Goal: Task Accomplishment & Management: Use online tool/utility

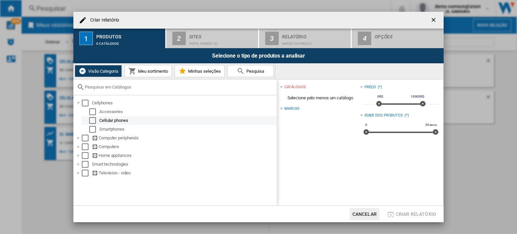
click at [93, 120] on div "Select" at bounding box center [92, 120] width 7 height 7
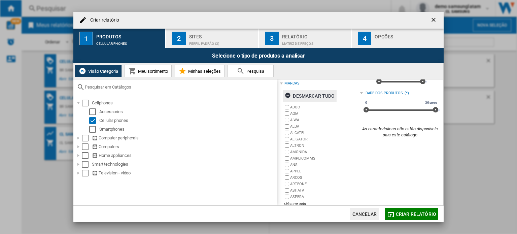
scroll to position [31, 0]
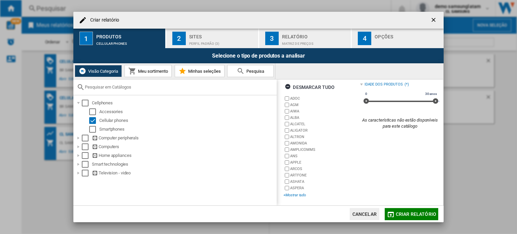
click at [288, 193] on div "+Mostrar tudo" at bounding box center [321, 195] width 76 height 5
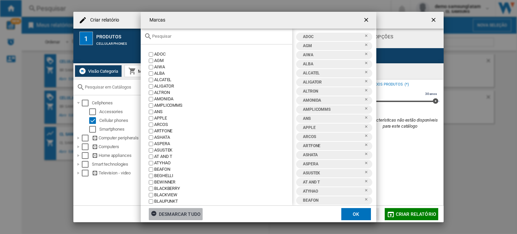
click at [167, 214] on div "Desmarcar tudo" at bounding box center [176, 214] width 50 height 12
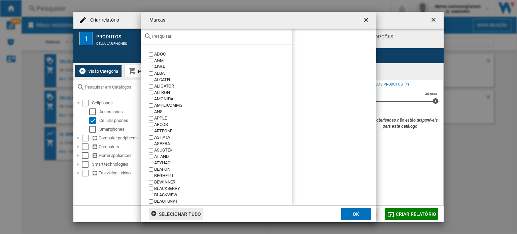
click at [184, 40] on div "Marcas ADOC ..." at bounding box center [217, 37] width 152 height 16
click at [177, 36] on input "Marcas ADOC ..." at bounding box center [220, 36] width 137 height 5
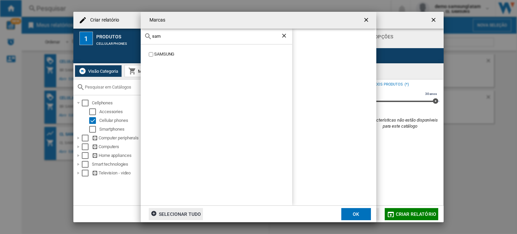
type input "sam"
click at [357, 214] on button "OK" at bounding box center [356, 214] width 30 height 12
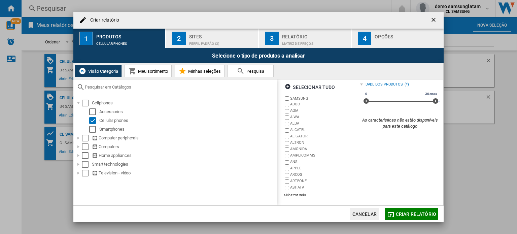
click at [208, 37] on div "Sites" at bounding box center [222, 34] width 66 height 7
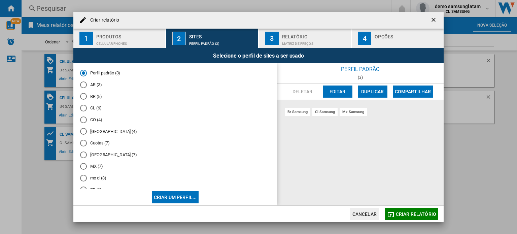
click at [93, 109] on md-radio-button "CL (6)" at bounding box center [175, 108] width 190 height 6
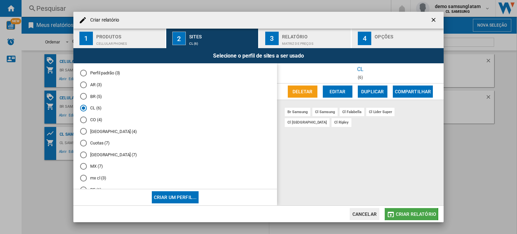
click at [393, 214] on md-icon "Criar relatório ..." at bounding box center [391, 214] width 8 height 8
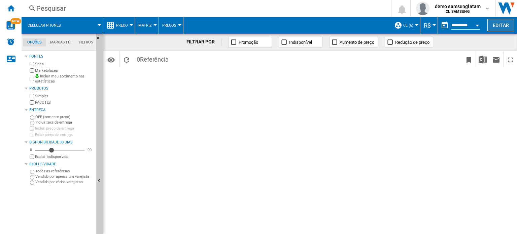
click at [506, 24] on button "Editar" at bounding box center [501, 25] width 27 height 12
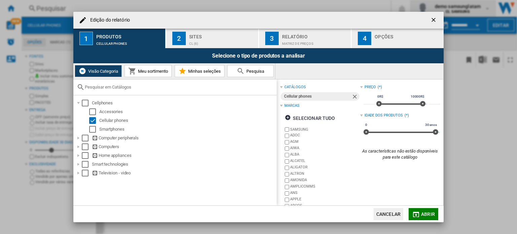
drag, startPoint x: 434, startPoint y: 15, endPoint x: 445, endPoint y: 14, distance: 10.8
click at [434, 16] on button "Edição do ..." at bounding box center [434, 19] width 13 height 13
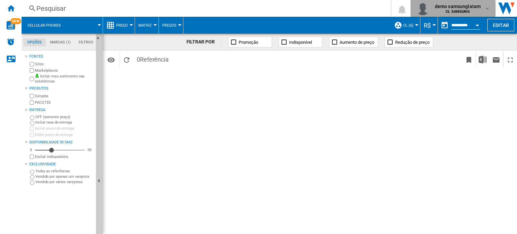
click at [466, 6] on span "demo samsunglatam" at bounding box center [458, 6] width 46 height 7
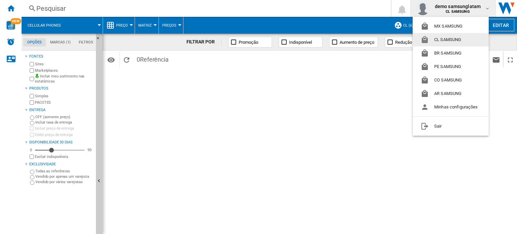
click at [445, 41] on button "CL SAMSUNG" at bounding box center [451, 39] width 76 height 13
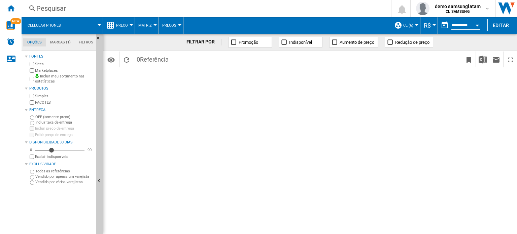
click at [428, 23] on span "R$" at bounding box center [427, 25] width 7 height 7
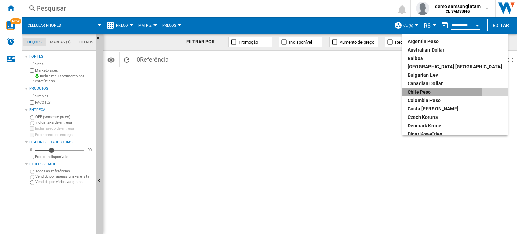
click at [435, 91] on div "Chile Peso" at bounding box center [455, 92] width 95 height 7
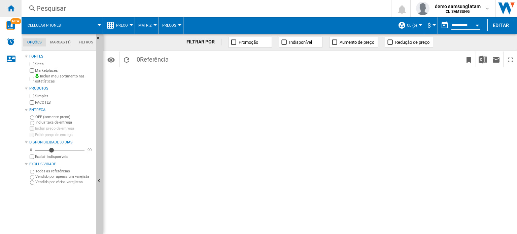
click at [12, 7] on ng-md-icon "Início" at bounding box center [11, 8] width 8 height 8
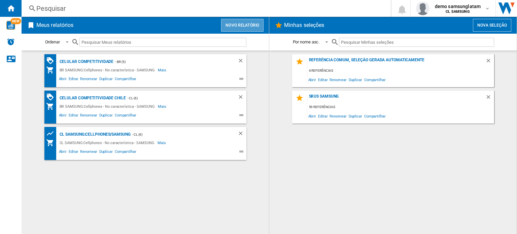
click at [233, 21] on button "Novo relatório" at bounding box center [242, 25] width 42 height 13
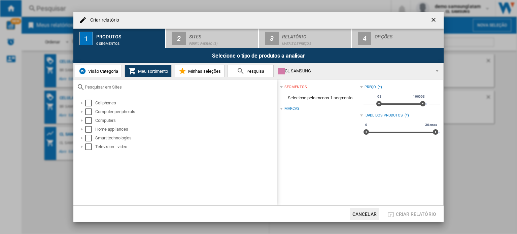
click at [97, 69] on span "Visão Categoria" at bounding box center [103, 71] width 32 height 5
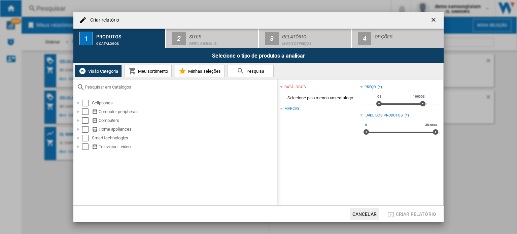
click at [157, 70] on span "Meu sortimento" at bounding box center [152, 71] width 32 height 5
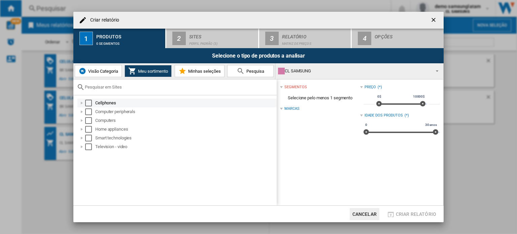
click at [79, 105] on div "Criar relatório ..." at bounding box center [81, 103] width 7 height 7
click at [86, 101] on div "Select" at bounding box center [88, 103] width 7 height 7
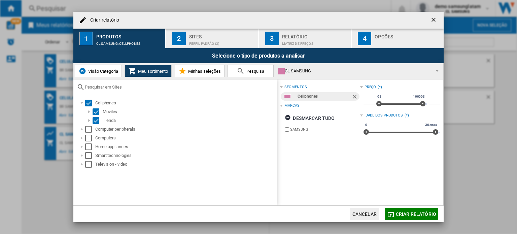
click at [208, 35] on div "Sites" at bounding box center [222, 34] width 66 height 7
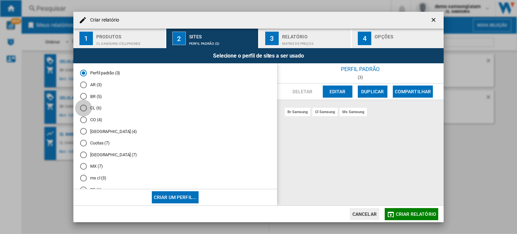
click at [85, 108] on div "CL (6)" at bounding box center [83, 108] width 7 height 7
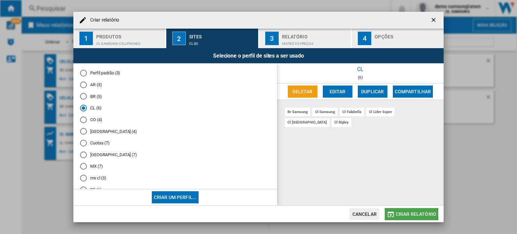
click at [405, 214] on span "Criar relatório" at bounding box center [416, 213] width 40 height 5
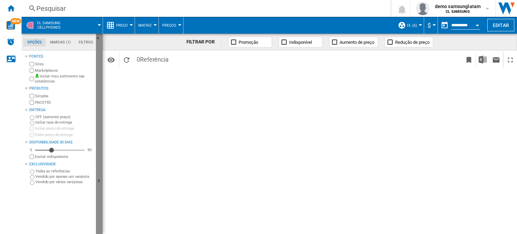
click at [100, 186] on button "Ocultar" at bounding box center [99, 181] width 7 height 295
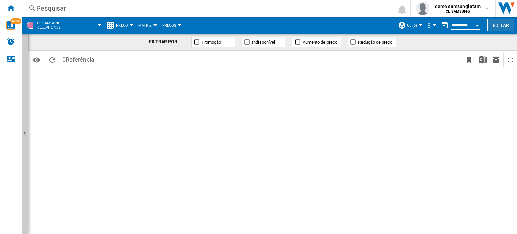
click at [496, 29] on button "Editar" at bounding box center [501, 25] width 27 height 12
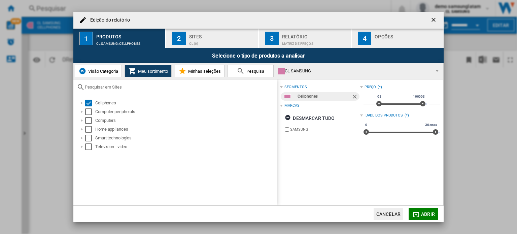
click at [301, 41] on div "Matriz de preços" at bounding box center [315, 41] width 66 height 7
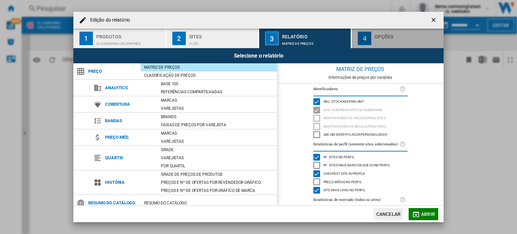
click at [387, 40] on div "Edição do ..." at bounding box center [408, 41] width 66 height 7
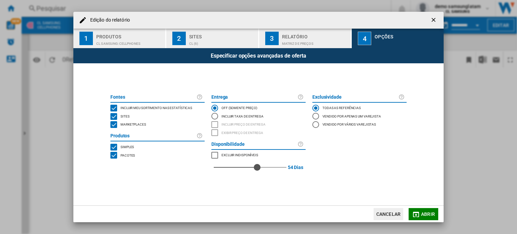
click at [257, 159] on div "54" at bounding box center [250, 159] width 73 height 0
click at [273, 164] on div "73" at bounding box center [250, 167] width 73 height 16
drag, startPoint x: 280, startPoint y: 165, endPoint x: 294, endPoint y: 167, distance: 13.5
click at [294, 167] on div "90 90 Dias" at bounding box center [258, 167] width 94 height 16
click at [428, 210] on button "Abrir" at bounding box center [424, 214] width 30 height 12
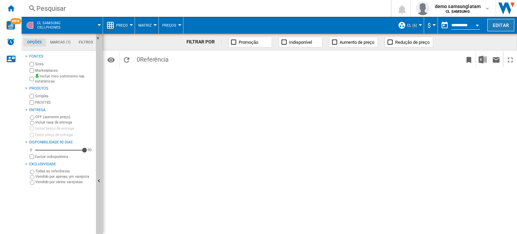
click at [506, 21] on button "Editar" at bounding box center [501, 25] width 27 height 12
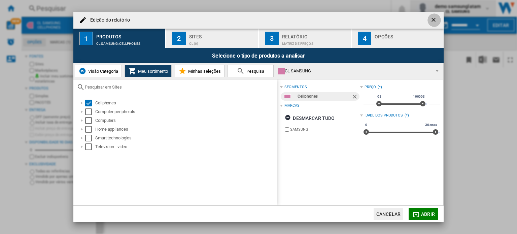
drag, startPoint x: 438, startPoint y: 21, endPoint x: 440, endPoint y: 16, distance: 6.0
click at [438, 21] on ng-md-icon "getI18NText('BUTTONS.CLOSE_DIALOG')" at bounding box center [434, 20] width 8 height 8
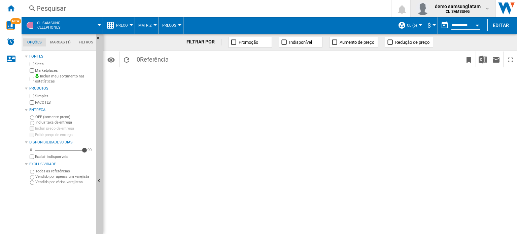
click at [473, 8] on span "demo samsunglatam" at bounding box center [458, 6] width 46 height 7
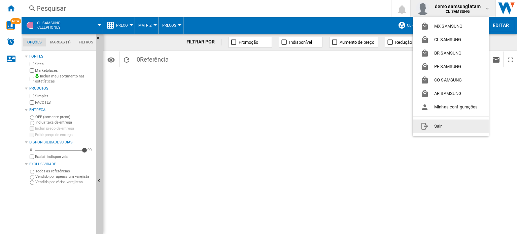
click at [444, 125] on button "Sair" at bounding box center [451, 126] width 76 height 13
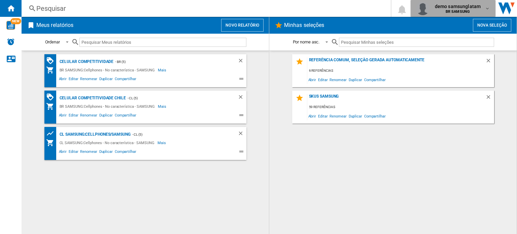
click at [462, 6] on span "demo samsunglatam" at bounding box center [458, 6] width 46 height 7
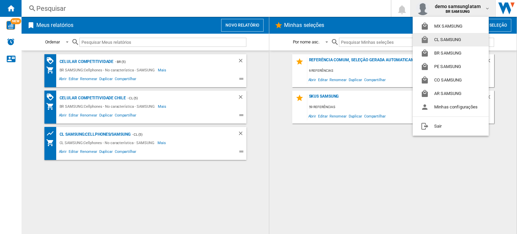
click at [453, 38] on button "CL SAMSUNG" at bounding box center [451, 39] width 76 height 13
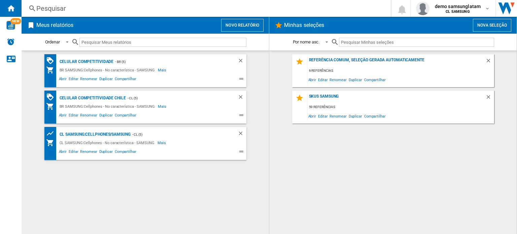
click at [249, 22] on button "Novo relatório" at bounding box center [242, 25] width 42 height 13
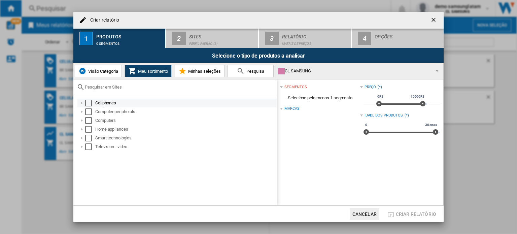
click at [82, 101] on div at bounding box center [81, 103] width 7 height 7
click at [92, 104] on div "Select" at bounding box center [88, 103] width 7 height 7
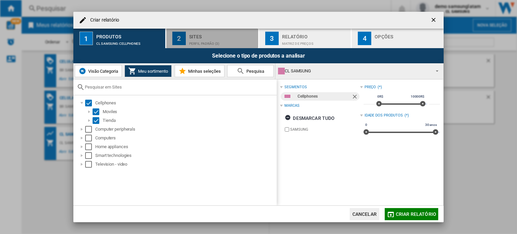
click at [222, 43] on div "Perfil padrão (3)" at bounding box center [222, 41] width 66 height 7
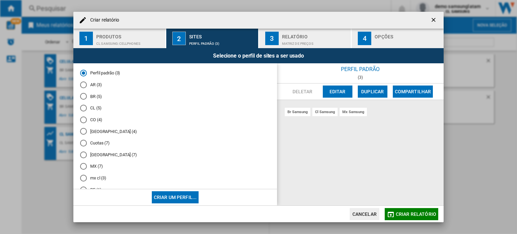
click at [96, 110] on md-radio-button "CL (5)" at bounding box center [175, 108] width 190 height 6
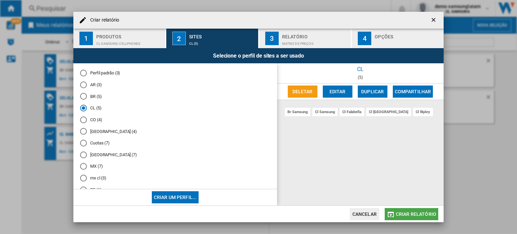
click at [418, 212] on span "Criar relatório" at bounding box center [416, 213] width 40 height 5
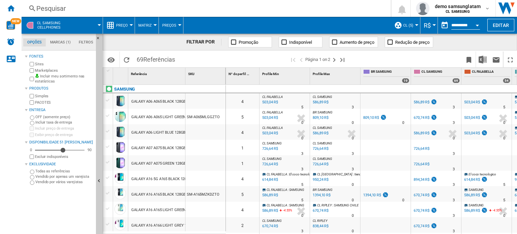
click at [427, 26] on span "R$" at bounding box center [427, 25] width 7 height 7
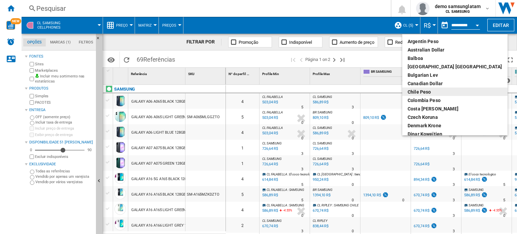
click at [430, 91] on div "Chile Peso" at bounding box center [455, 92] width 95 height 7
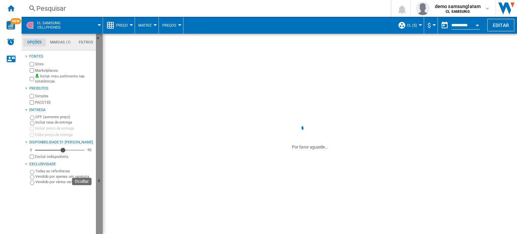
click at [98, 183] on ng-md-icon "Ocultar" at bounding box center [100, 182] width 8 height 8
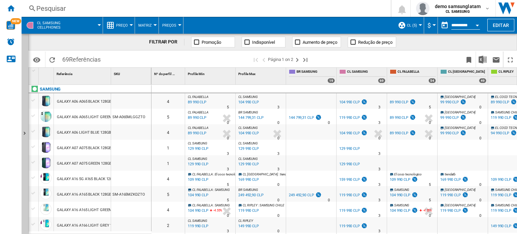
click at [132, 20] on md-menu "Preço Preço Matriz de preços Classificação de preços Analytics Base 100 Referên…" at bounding box center [119, 25] width 32 height 17
click at [132, 25] on div at bounding box center [131, 25] width 3 height 2
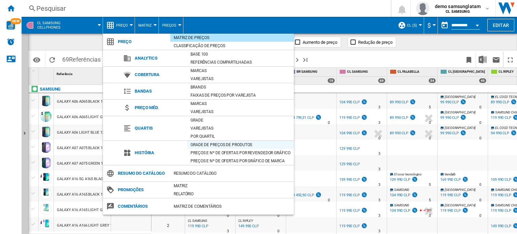
click at [229, 144] on div "Grade de preços de produtos" at bounding box center [240, 144] width 107 height 7
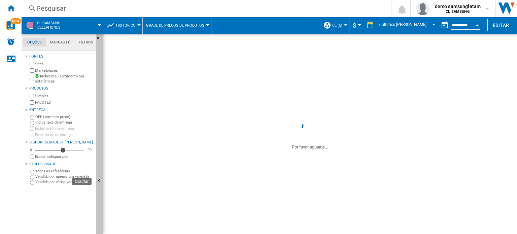
click at [99, 169] on button "Ocultar" at bounding box center [99, 181] width 7 height 295
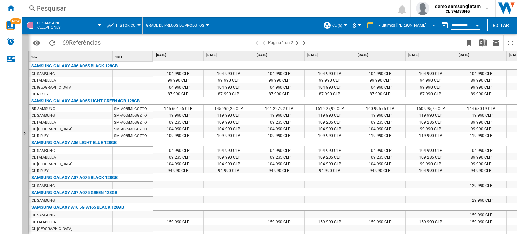
click at [432, 26] on span "REPORTS.WIZARD.STEPS.REPORT.STEPS.REPORT_OPTIONS.PERIOD: 7 últimos dias" at bounding box center [432, 25] width 8 height 6
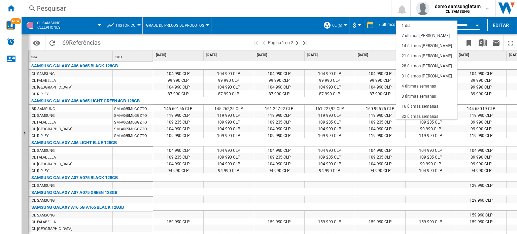
scroll to position [10, 0]
click at [432, 26] on md-option "7 últimos [PERSON_NAME]" at bounding box center [426, 26] width 61 height 10
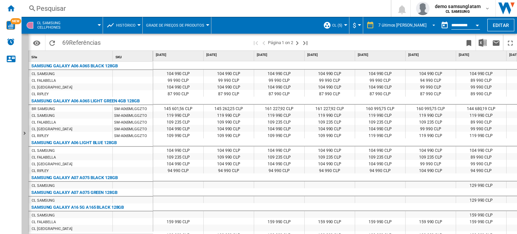
scroll to position [26, 0]
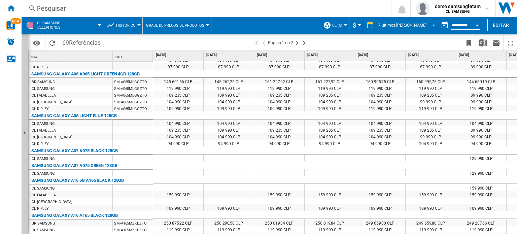
click at [433, 22] on span "REPORTS.WIZARD.STEPS.REPORT.STEPS.REPORT_OPTIONS.PERIOD: 7 últimos dias" at bounding box center [432, 25] width 8 height 6
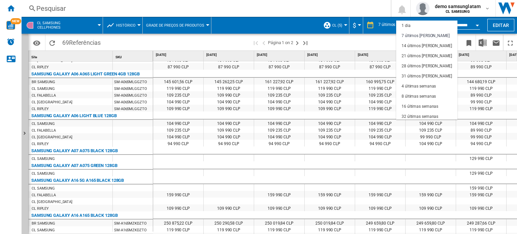
scroll to position [10, 0]
click at [424, 65] on div "31 últimos [PERSON_NAME]" at bounding box center [427, 66] width 51 height 6
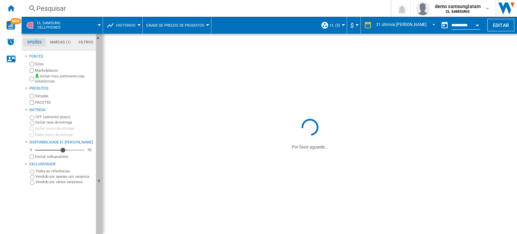
click at [99, 180] on ng-md-icon "Ocultar" at bounding box center [100, 182] width 8 height 8
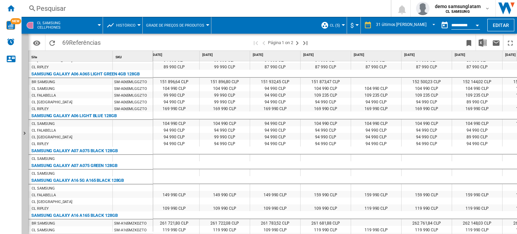
scroll to position [0, 283]
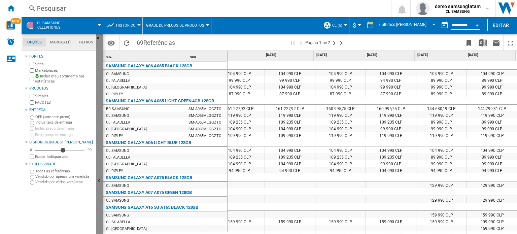
click at [99, 179] on ng-md-icon "Ocultar" at bounding box center [100, 182] width 8 height 8
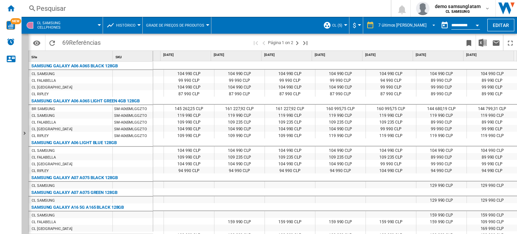
click at [431, 23] on span "REPORTS.WIZARD.STEPS.REPORT.STEPS.REPORT_OPTIONS.PERIOD: 7 últimos dias" at bounding box center [432, 25] width 8 height 6
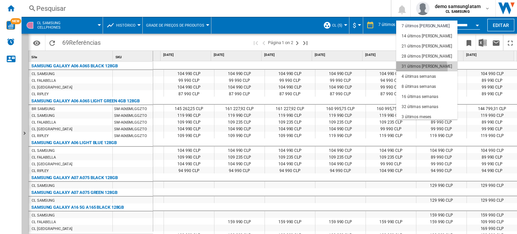
click at [422, 68] on div "31 últimos [PERSON_NAME]" at bounding box center [427, 67] width 51 height 6
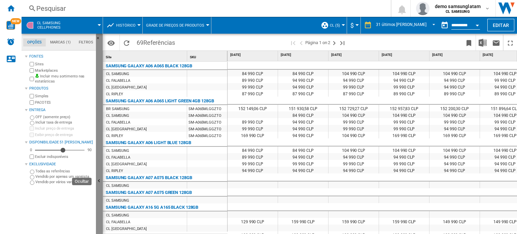
click at [100, 178] on ng-md-icon "Ocultar" at bounding box center [100, 182] width 8 height 8
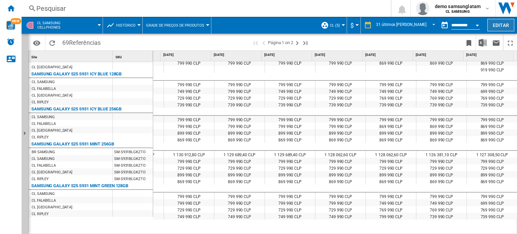
click at [496, 26] on button "Editar" at bounding box center [501, 25] width 27 height 12
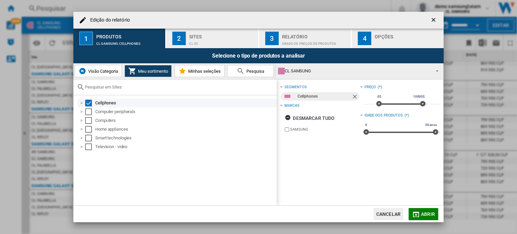
click at [90, 102] on div "Select" at bounding box center [88, 103] width 7 height 7
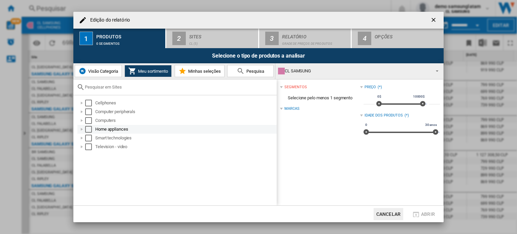
click at [81, 129] on div "Edição do ..." at bounding box center [81, 129] width 7 height 7
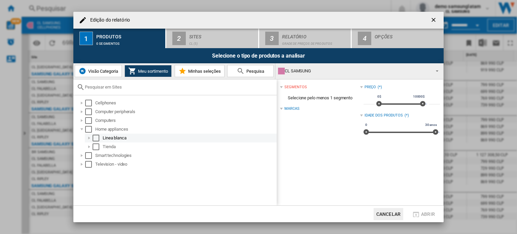
click at [88, 138] on div "Edição do ..." at bounding box center [89, 138] width 7 height 7
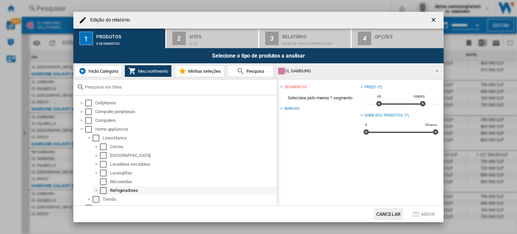
click at [102, 190] on div "Select" at bounding box center [103, 190] width 7 height 7
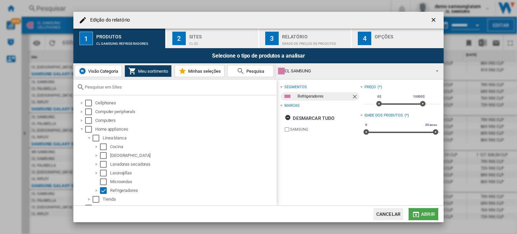
click at [431, 211] on button "Abrir" at bounding box center [424, 214] width 30 height 12
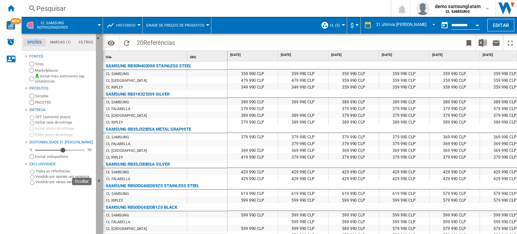
click at [98, 176] on button "Ocultar" at bounding box center [99, 181] width 7 height 295
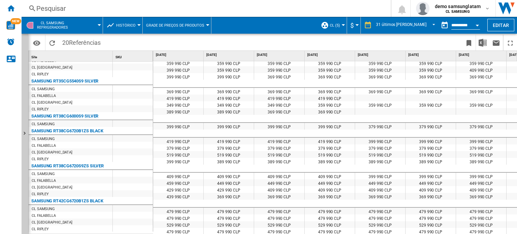
click at [133, 27] on span "Histórico" at bounding box center [126, 25] width 20 height 4
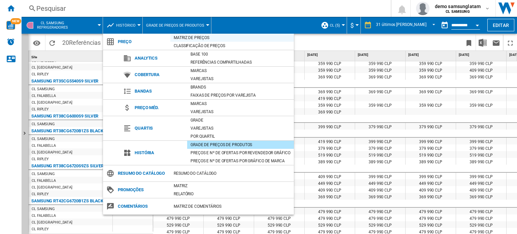
click at [208, 38] on div "Matriz de preços" at bounding box center [232, 37] width 124 height 7
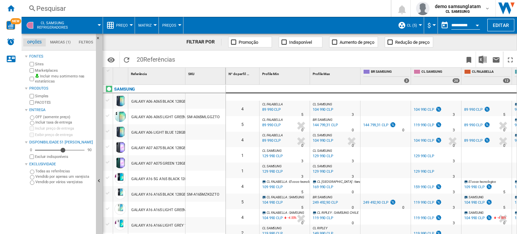
click at [99, 171] on button "Ocultar" at bounding box center [99, 181] width 7 height 295
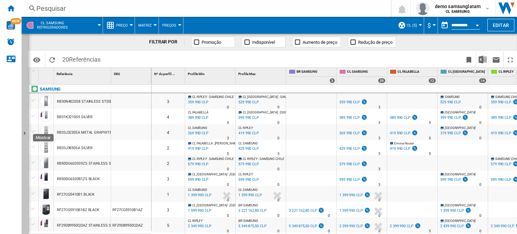
click at [24, 135] on ng-md-icon "Mostrar" at bounding box center [26, 134] width 8 height 8
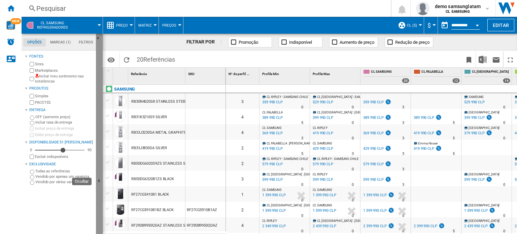
click at [99, 188] on button "Ocultar" at bounding box center [99, 181] width 7 height 295
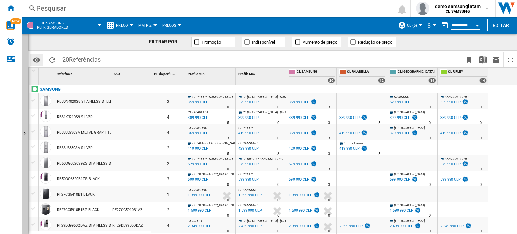
click at [32, 62] on button "Opções" at bounding box center [36, 60] width 13 height 12
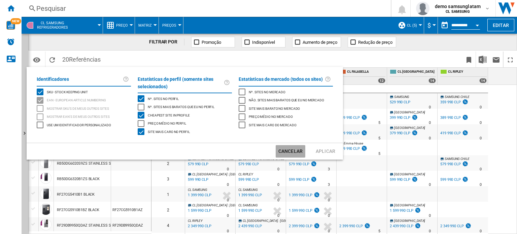
click at [291, 147] on button "Cancelar" at bounding box center [291, 151] width 30 height 12
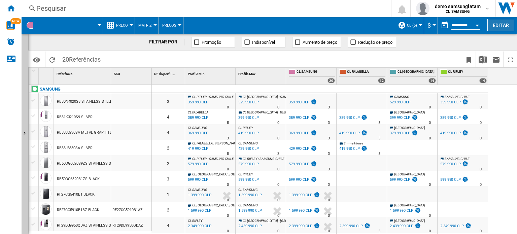
click at [506, 28] on button "Editar" at bounding box center [501, 25] width 27 height 12
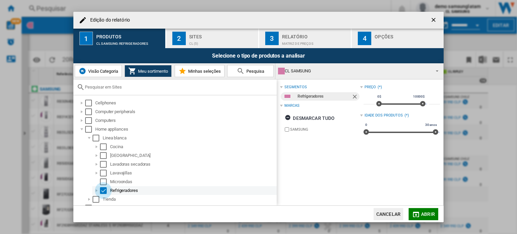
click at [103, 190] on div "Select" at bounding box center [103, 190] width 7 height 7
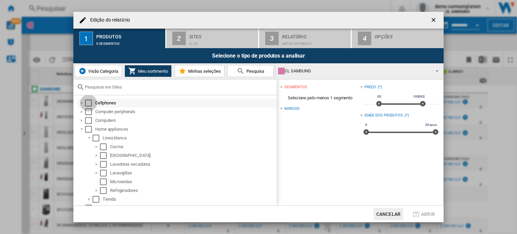
click at [90, 100] on div "Select" at bounding box center [88, 103] width 7 height 7
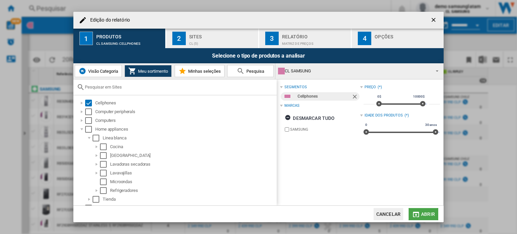
click at [422, 212] on span "Abrir" at bounding box center [428, 213] width 14 height 5
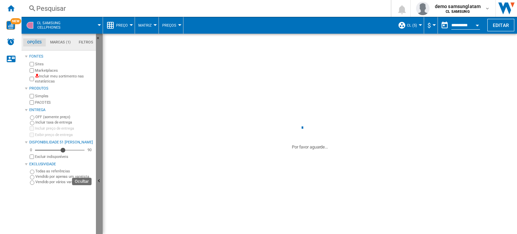
click at [100, 165] on button "Ocultar" at bounding box center [99, 181] width 7 height 295
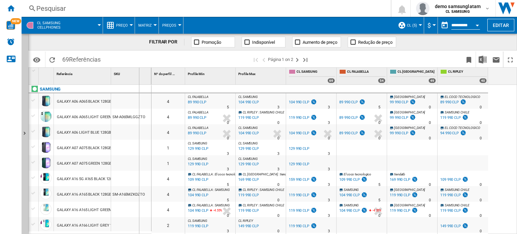
drag, startPoint x: 110, startPoint y: 74, endPoint x: 144, endPoint y: 75, distance: 33.7
click at [144, 75] on div "1 Referência 1 SKU 1" at bounding box center [90, 76] width 123 height 17
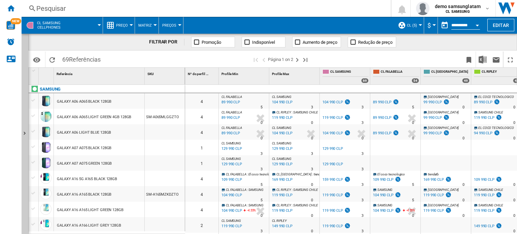
click at [71, 178] on div "GALAXY A16 5G A165 BLACK 128GB" at bounding box center [87, 178] width 60 height 15
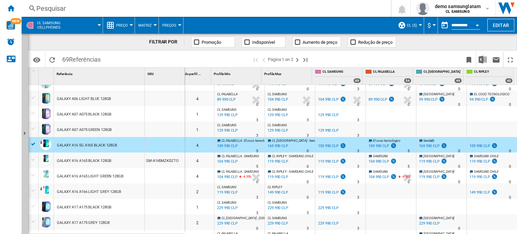
scroll to position [0, 4]
click at [110, 191] on div "GALAXY A16 A166 LIGHT GREY 128GB" at bounding box center [89, 191] width 64 height 15
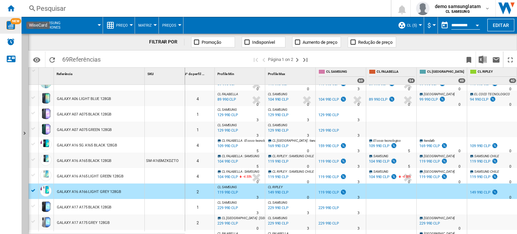
click at [11, 28] on img "WiseCard" at bounding box center [10, 25] width 9 height 9
